Goal: Transaction & Acquisition: Purchase product/service

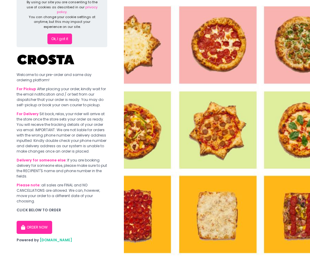
scroll to position [15, 0]
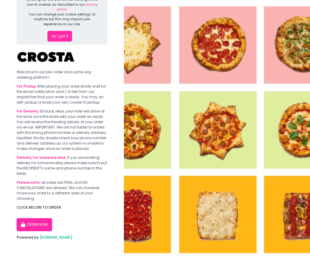
click at [36, 227] on button "ORDER NOW" at bounding box center [35, 224] width 36 height 13
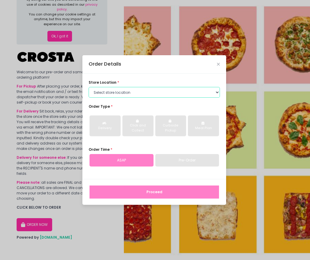
click at [129, 94] on select "Select store location [PERSON_NAME] Pizza - [PERSON_NAME] Pizza - [GEOGRAPHIC_D…" at bounding box center [154, 92] width 131 height 11
select select "65090bae48156caed44a5eb4"
click at [89, 87] on select "Select store location [PERSON_NAME] Pizza - [PERSON_NAME] Pizza - [GEOGRAPHIC_D…" at bounding box center [154, 92] width 131 height 11
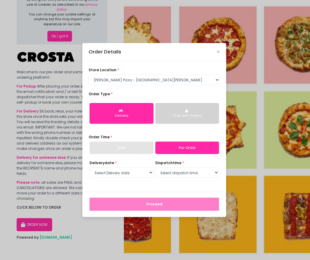
click at [175, 145] on link "Pre-Order" at bounding box center [187, 147] width 64 height 12
click at [142, 168] on select "Select Delivery date [DATE] [DATE] [DATE] [DATE] [DATE] [DATE]" at bounding box center [122, 172] width 64 height 11
select select "[DATE]"
click at [90, 167] on select "Select Delivery date [DATE] [DATE] [DATE] [DATE] [DATE] [DATE]" at bounding box center [122, 172] width 64 height 11
click at [168, 175] on select "Select dispatch time 12:00 PM - 12:30 PM 12:30 PM - 01:00 PM 01:00 PM - 01:30 P…" at bounding box center [187, 172] width 64 height 11
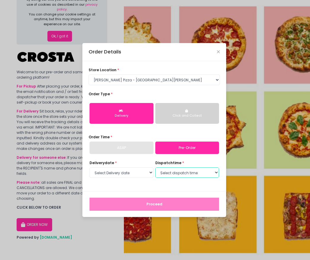
select select "21:30"
click at [155, 167] on select "Select dispatch time 12:00 PM - 12:30 PM 12:30 PM - 01:00 PM 01:00 PM - 01:30 P…" at bounding box center [187, 172] width 64 height 11
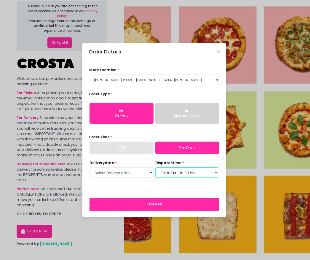
scroll to position [8, 0]
click at [158, 208] on button "Proceed" at bounding box center [155, 203] width 130 height 13
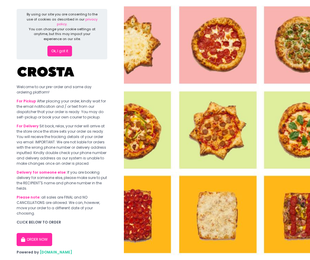
click at [39, 239] on button "ORDER NOW" at bounding box center [35, 239] width 36 height 13
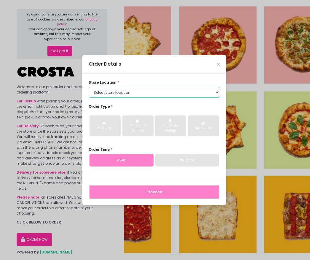
click at [120, 92] on select "Select store location [PERSON_NAME] Pizza - [PERSON_NAME] Pizza - [GEOGRAPHIC_D…" at bounding box center [154, 92] width 131 height 11
select select "65090bae48156caed44a5eb4"
click at [89, 87] on select "Select store location [PERSON_NAME] Pizza - [PERSON_NAME] Pizza - [GEOGRAPHIC_D…" at bounding box center [154, 92] width 131 height 11
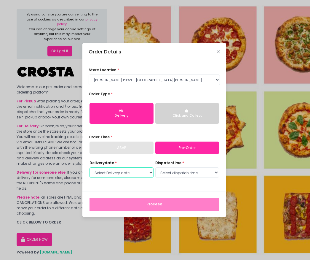
click at [138, 172] on select "Select Delivery date [DATE] [DATE] [DATE] [DATE] [DATE] [DATE]" at bounding box center [122, 172] width 64 height 11
click at [90, 167] on select "Select Delivery date [DATE] [DATE] [DATE] [DATE] [DATE] [DATE]" at bounding box center [122, 172] width 64 height 11
click at [169, 174] on select "Select dispatch time 12:00 PM - 12:30 PM 12:30 PM - 01:00 PM 01:00 PM - 01:30 P…" at bounding box center [187, 172] width 64 height 11
click at [180, 114] on div "Click and Collect" at bounding box center [187, 115] width 56 height 5
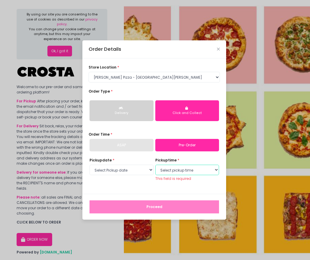
click at [175, 173] on select "Select pickup time 12:00 PM - 12:30 PM 12:30 PM - 01:00 PM 01:00 PM - 01:30 PM …" at bounding box center [187, 169] width 64 height 11
click at [155, 164] on select "Select pickup time 12:00 PM - 12:30 PM 12:30 PM - 01:00 PM 01:00 PM - 01:30 PM …" at bounding box center [187, 169] width 64 height 11
click at [183, 170] on select "Select pickup time 12:00 PM - 12:30 PM 12:30 PM - 01:00 PM 01:00 PM - 01:30 PM …" at bounding box center [187, 169] width 64 height 11
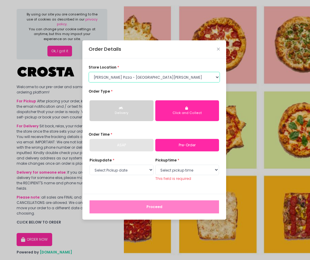
click at [141, 78] on select "Select store location [PERSON_NAME] Pizza - [PERSON_NAME] Pizza - [GEOGRAPHIC_D…" at bounding box center [154, 77] width 131 height 11
click at [130, 108] on button "Delivery" at bounding box center [122, 110] width 64 height 21
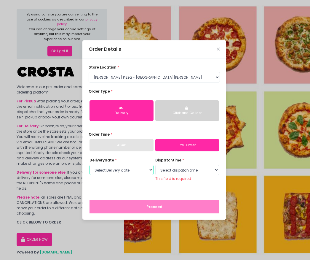
click at [131, 170] on select "Select Delivery date [DATE] [DATE] [DATE] [DATE] [DATE] [DATE]" at bounding box center [122, 169] width 64 height 11
select select "[DATE]"
click at [90, 167] on select "Select Delivery date [DATE] [DATE] [DATE] [DATE] [DATE] [DATE]" at bounding box center [122, 169] width 64 height 11
click at [174, 171] on select "Select dispatch time 12:00 PM - 12:30 PM 12:30 PM - 01:00 PM 01:00 PM - 01:30 P…" at bounding box center [187, 169] width 64 height 11
select select "12:00"
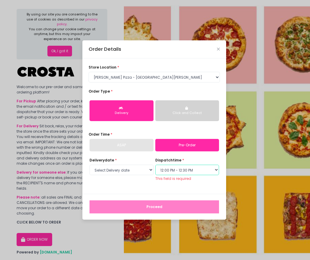
click at [155, 167] on select "Select dispatch time 12:00 PM - 12:30 PM 12:30 PM - 01:00 PM 01:00 PM - 01:30 P…" at bounding box center [187, 169] width 64 height 11
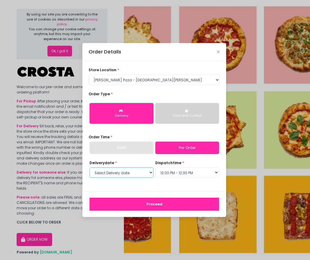
click at [127, 170] on select "Select Delivery date [DATE] [DATE] [DATE] [DATE] [DATE] [DATE]" at bounding box center [122, 172] width 64 height 11
select select "[DATE]"
click at [90, 167] on select "Select Delivery date [DATE] [DATE] [DATE] [DATE] [DATE] [DATE]" at bounding box center [122, 172] width 64 height 11
select select "12:00"
click at [152, 201] on button "Proceed" at bounding box center [155, 203] width 130 height 13
